Goal: Information Seeking & Learning: Learn about a topic

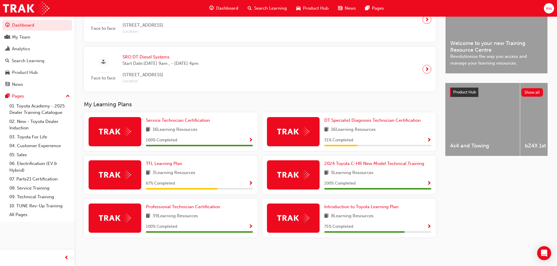
scroll to position [166, 0]
click at [370, 122] on span "DT Specialist Diagnosis Technician Certification" at bounding box center [372, 120] width 96 height 5
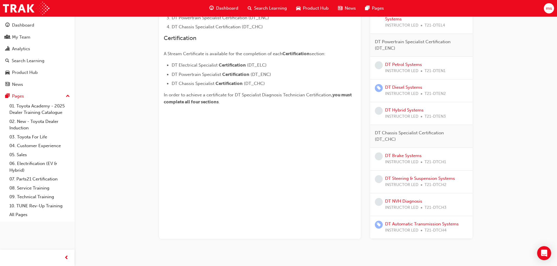
scroll to position [217, 0]
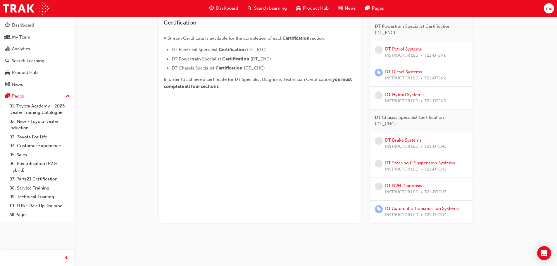
click at [413, 142] on link "DT Brake Systems" at bounding box center [403, 140] width 37 height 5
